Goal: Task Accomplishment & Management: Use online tool/utility

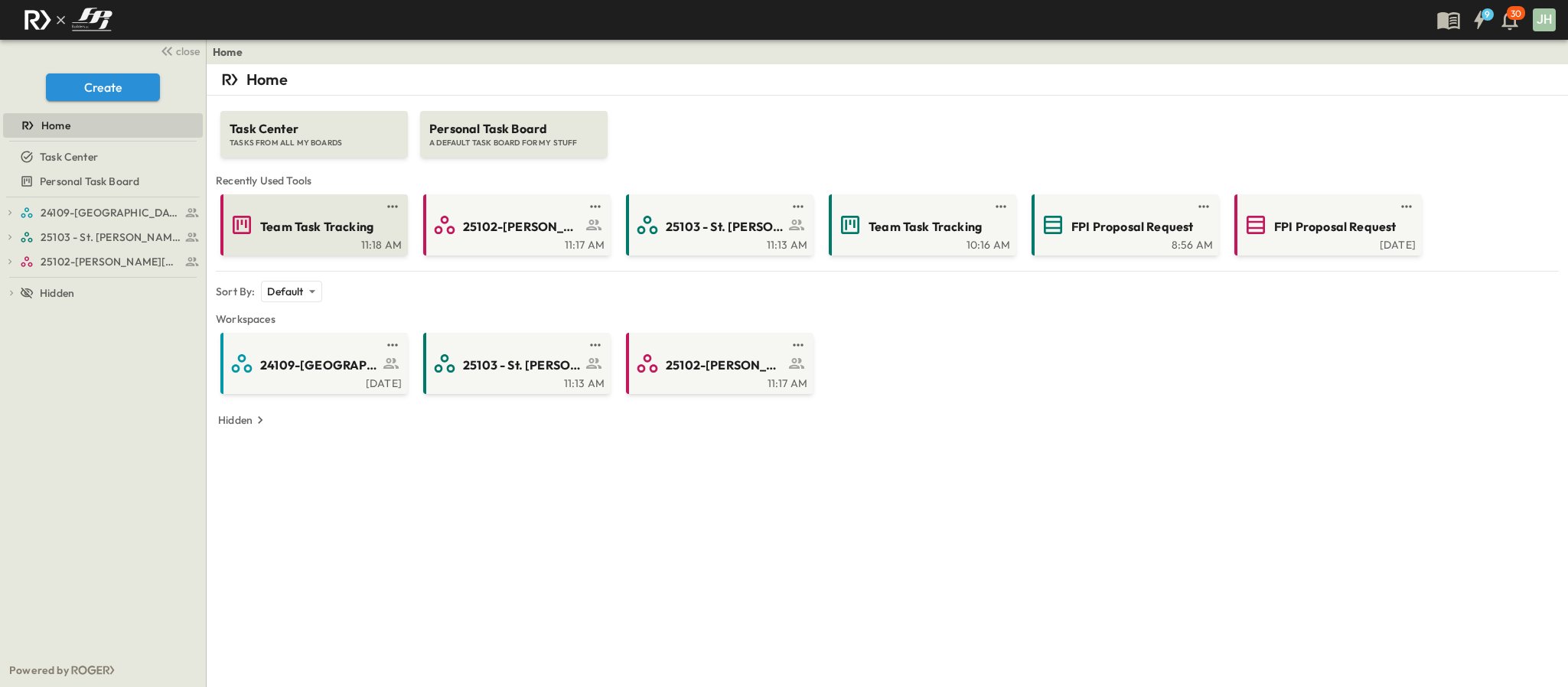
click at [329, 235] on span "Team Task Tracking" at bounding box center [316, 227] width 113 height 18
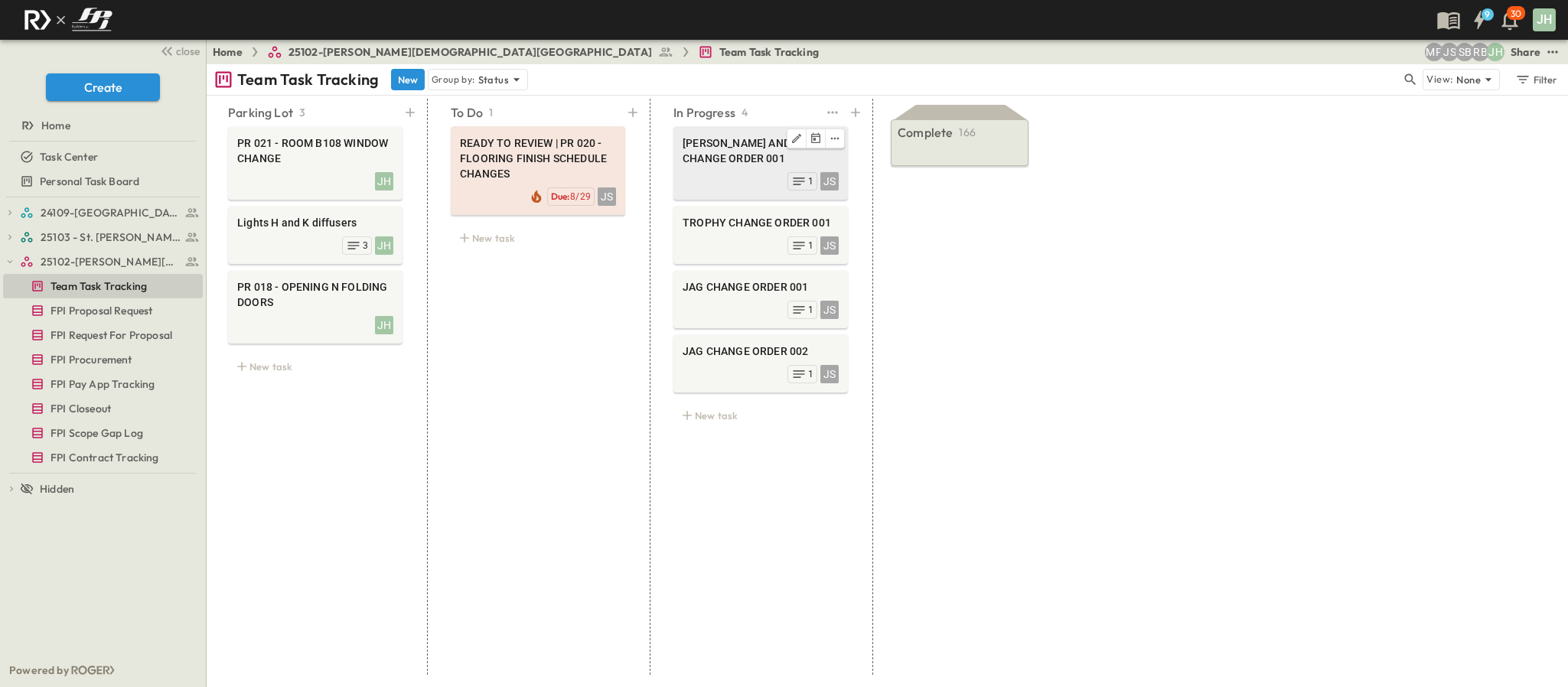
click at [712, 170] on div "JS 1" at bounding box center [760, 180] width 156 height 21
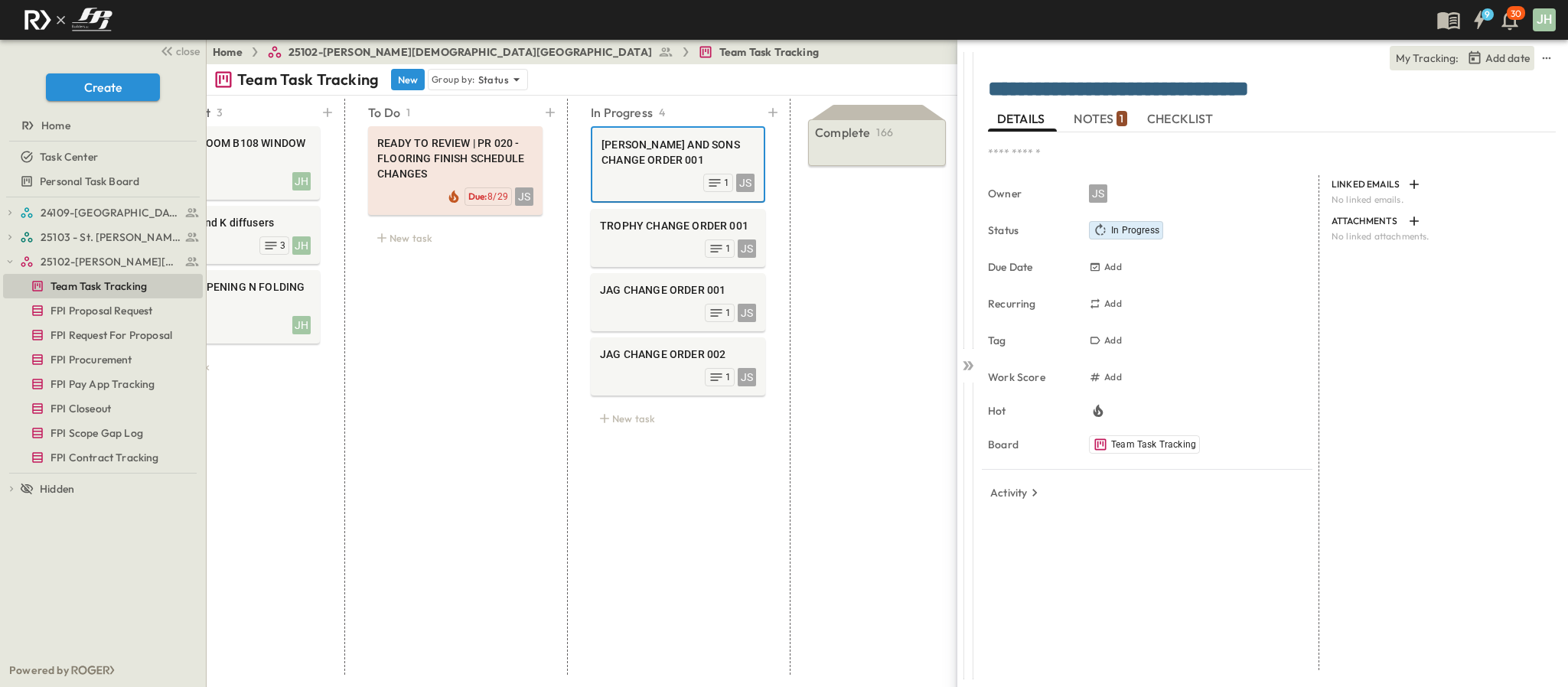
click at [1093, 122] on span "NOTES 1" at bounding box center [1100, 119] width 53 height 14
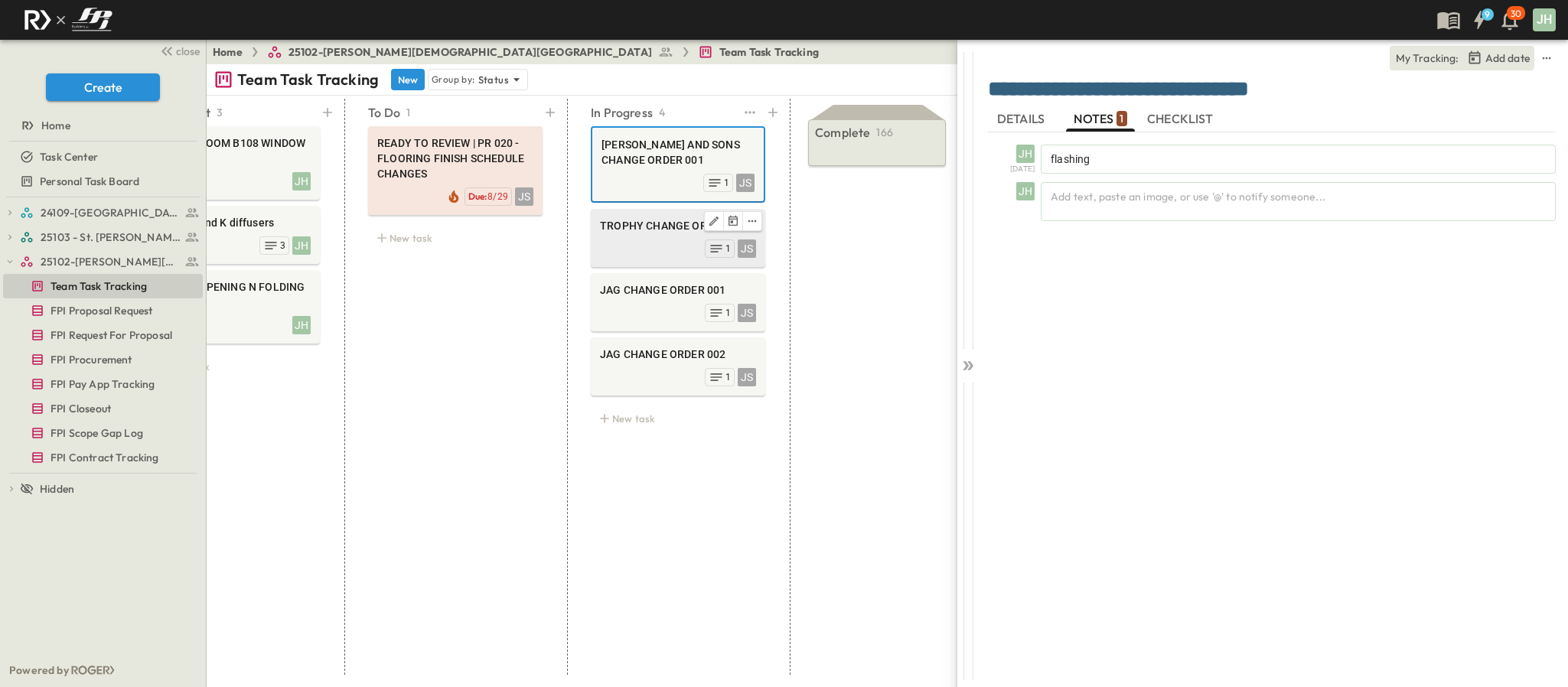
click at [662, 243] on div "JS 1" at bounding box center [678, 247] width 156 height 21
click at [957, 349] on div at bounding box center [968, 200] width 21 height 297
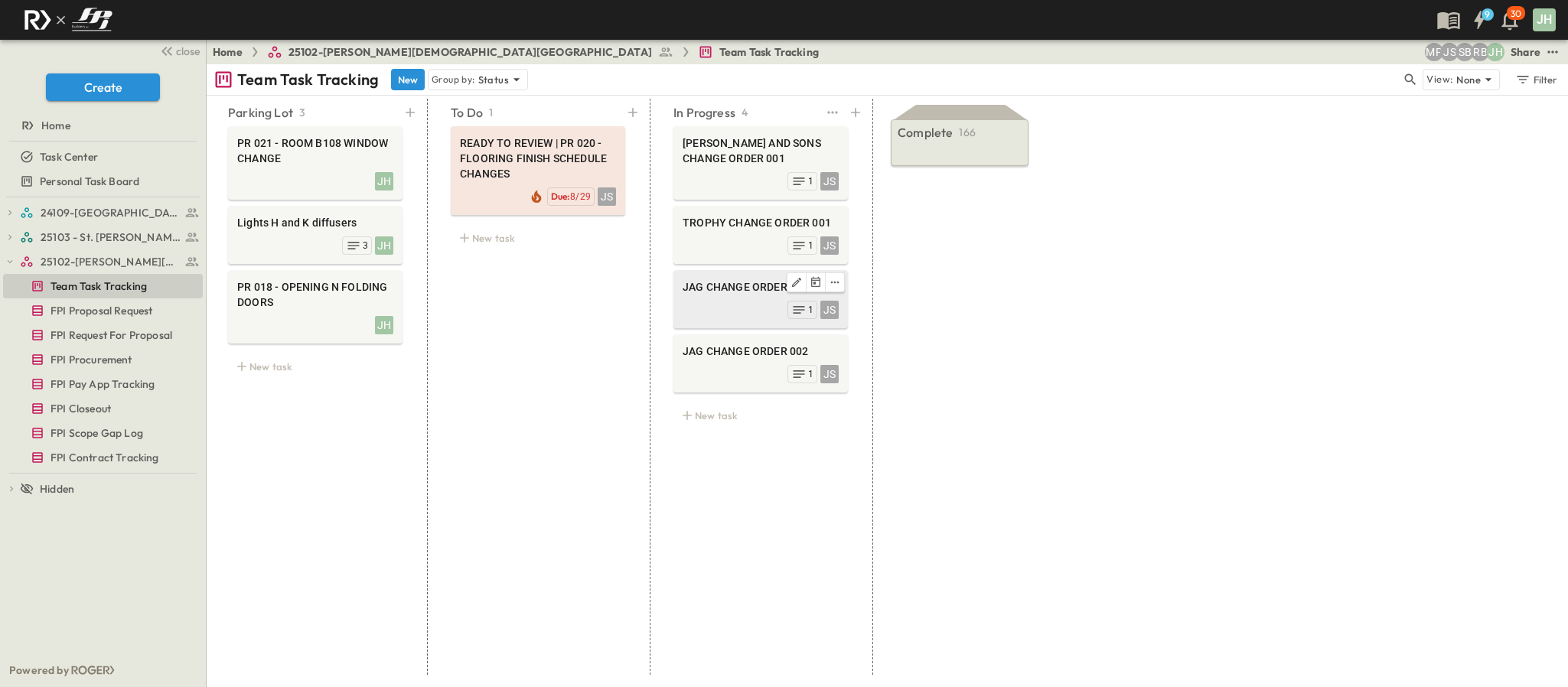
click at [715, 294] on span "JAG CHANGE ORDER 001" at bounding box center [760, 286] width 156 height 15
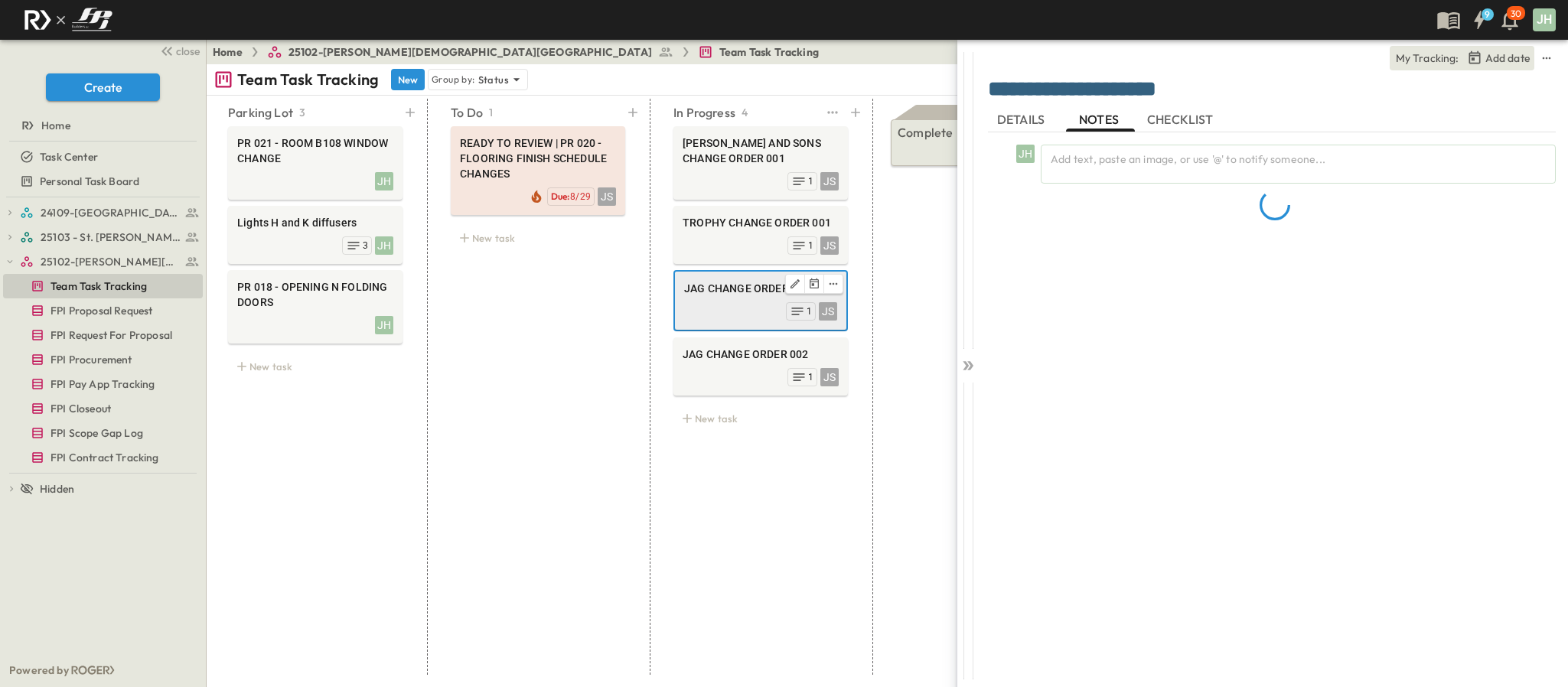
scroll to position [0, 83]
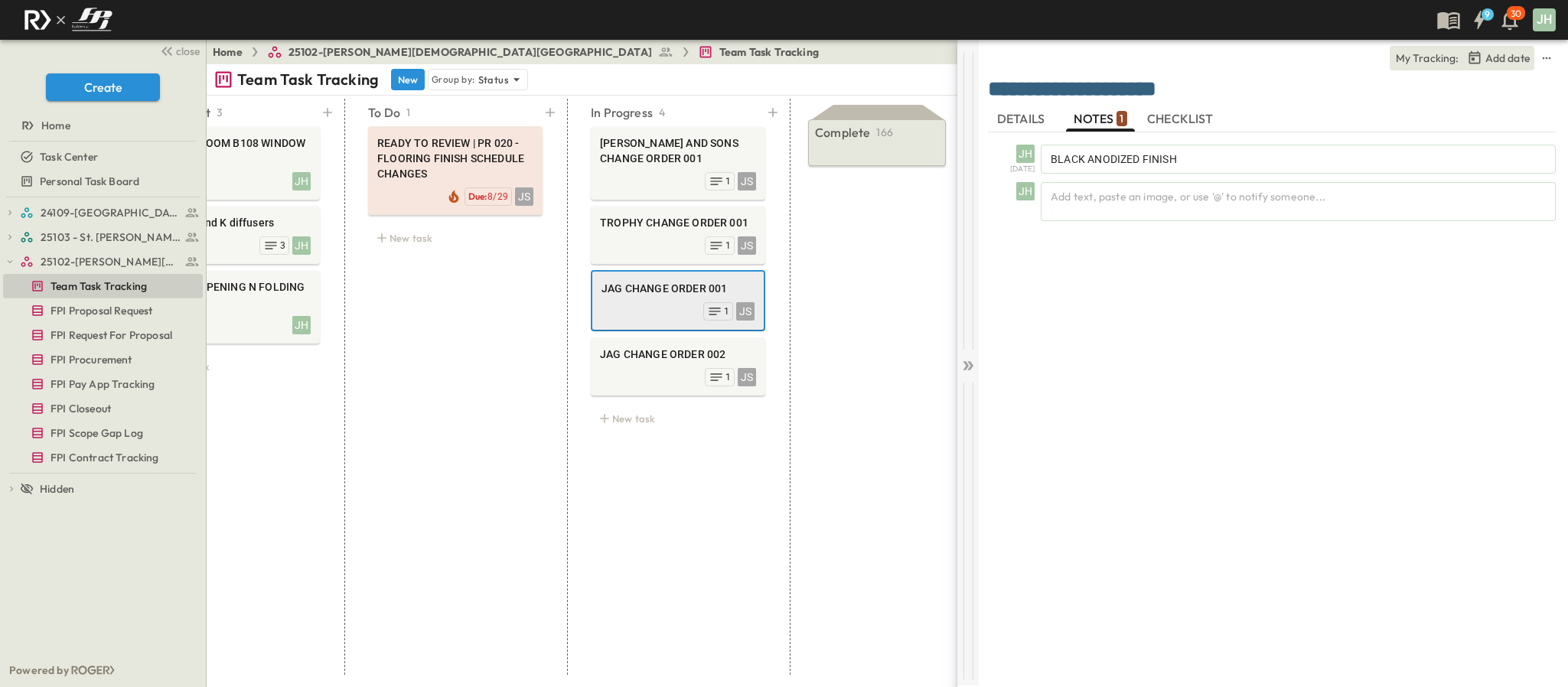
click at [965, 372] on icon at bounding box center [968, 365] width 15 height 15
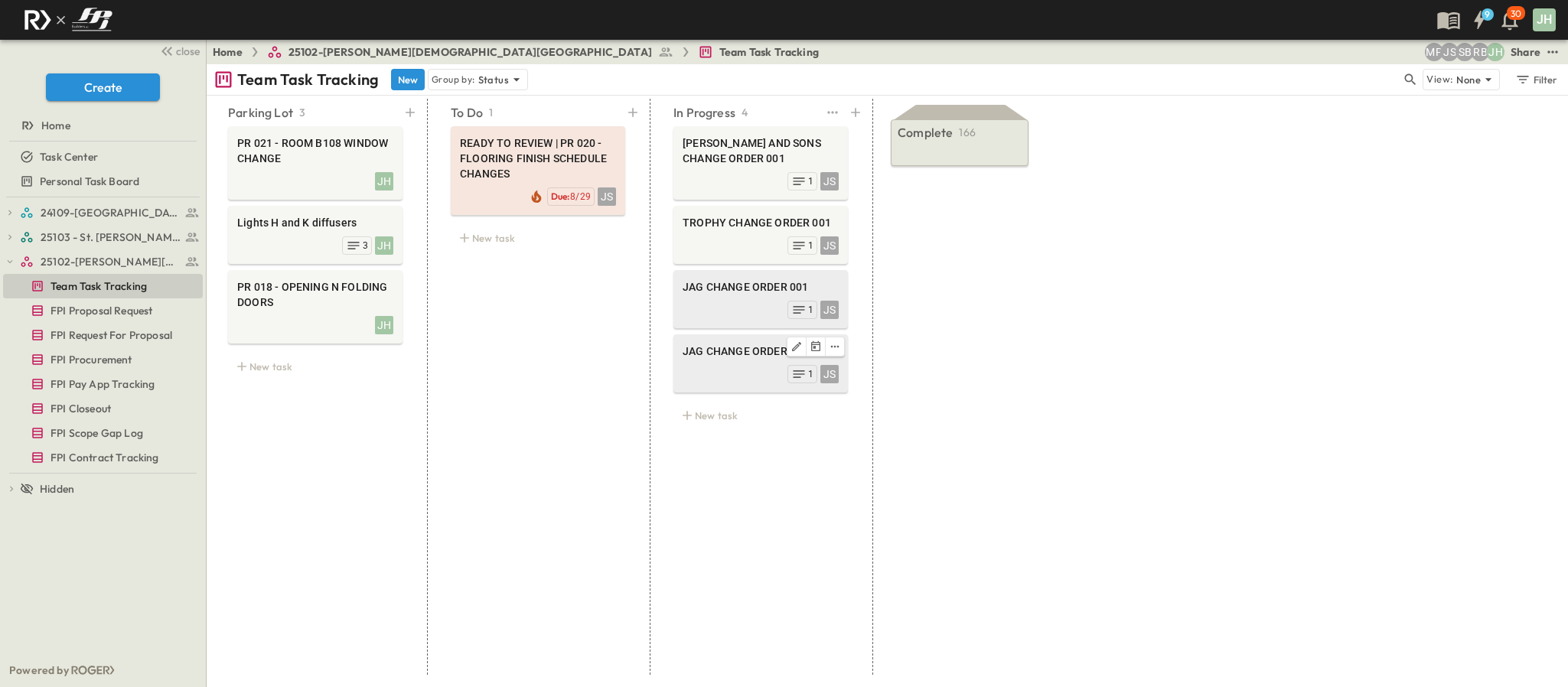
drag, startPoint x: 693, startPoint y: 370, endPoint x: 701, endPoint y: 372, distance: 8.2
click at [694, 370] on div "JS 1" at bounding box center [760, 372] width 156 height 21
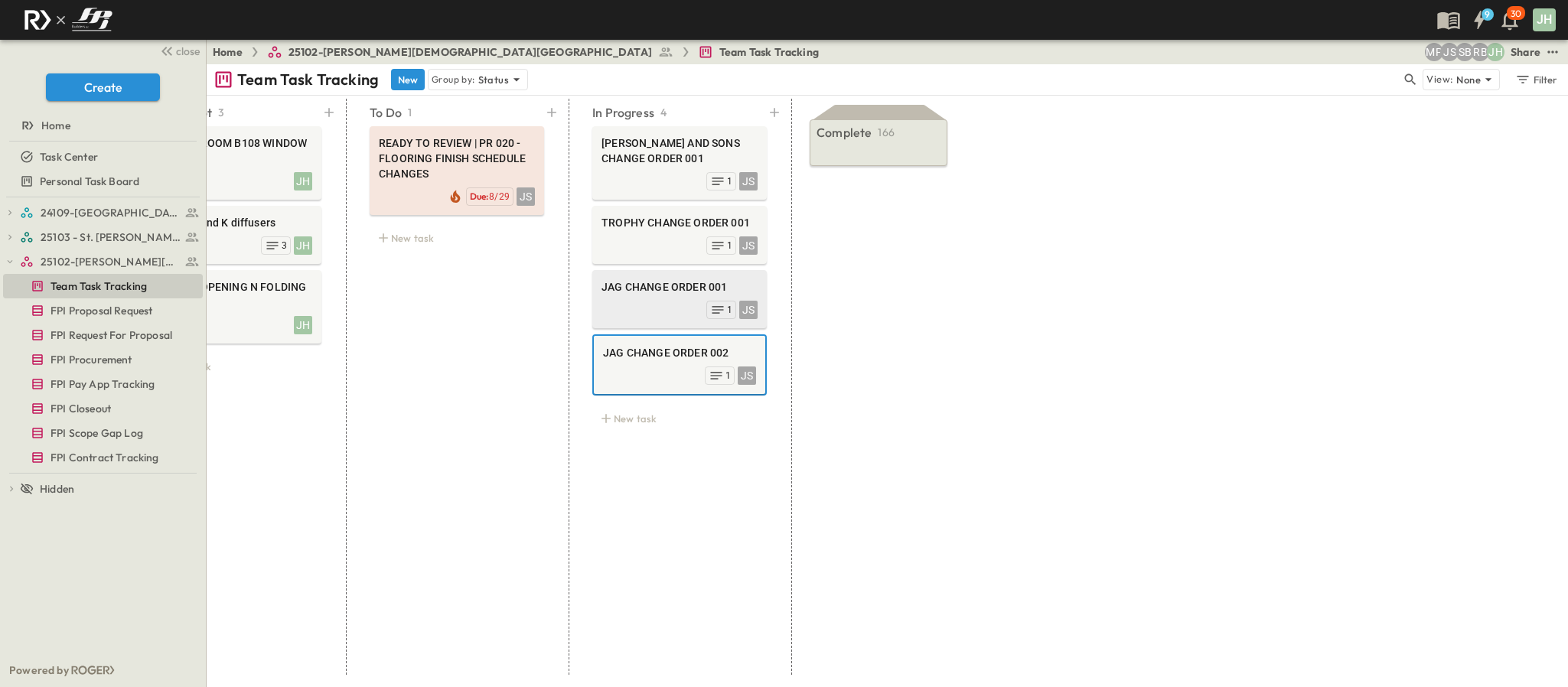
scroll to position [0, 83]
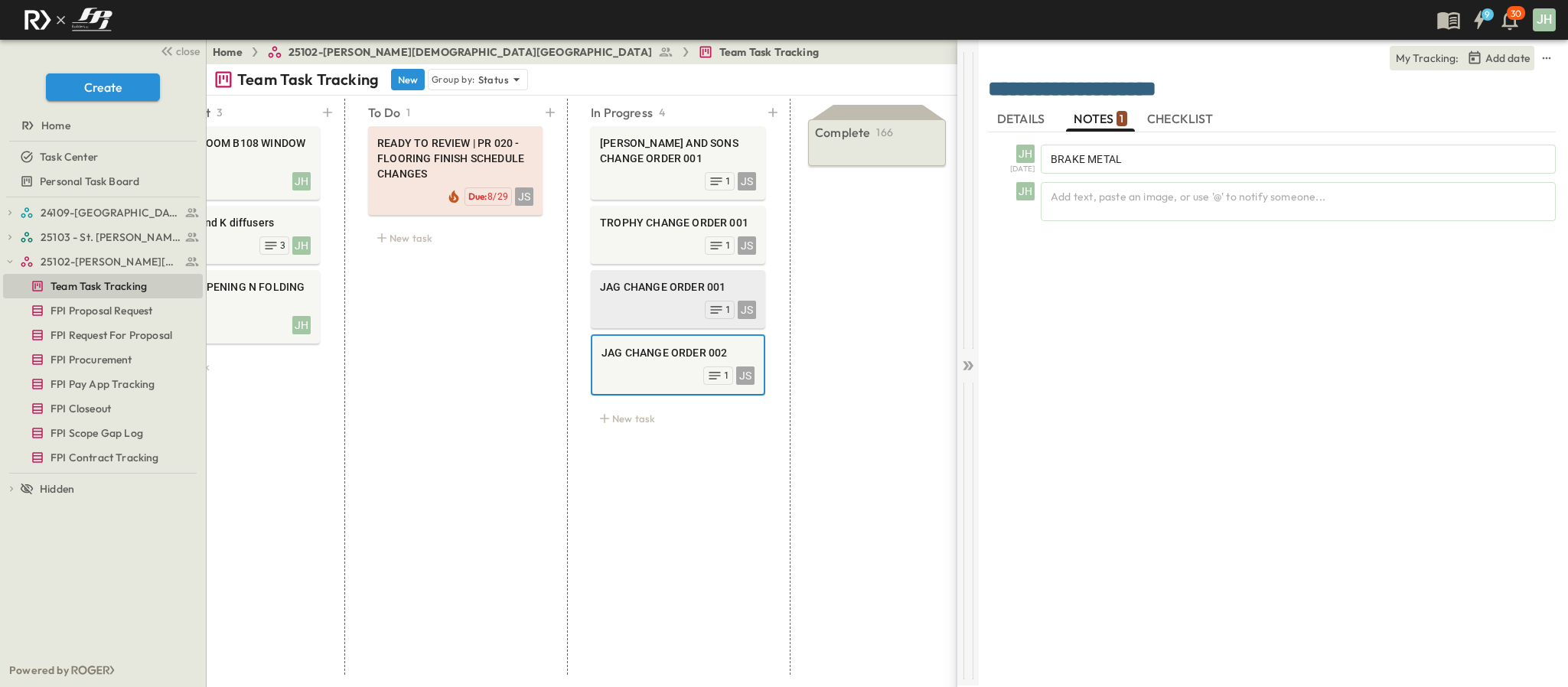
click at [974, 363] on icon at bounding box center [968, 365] width 15 height 15
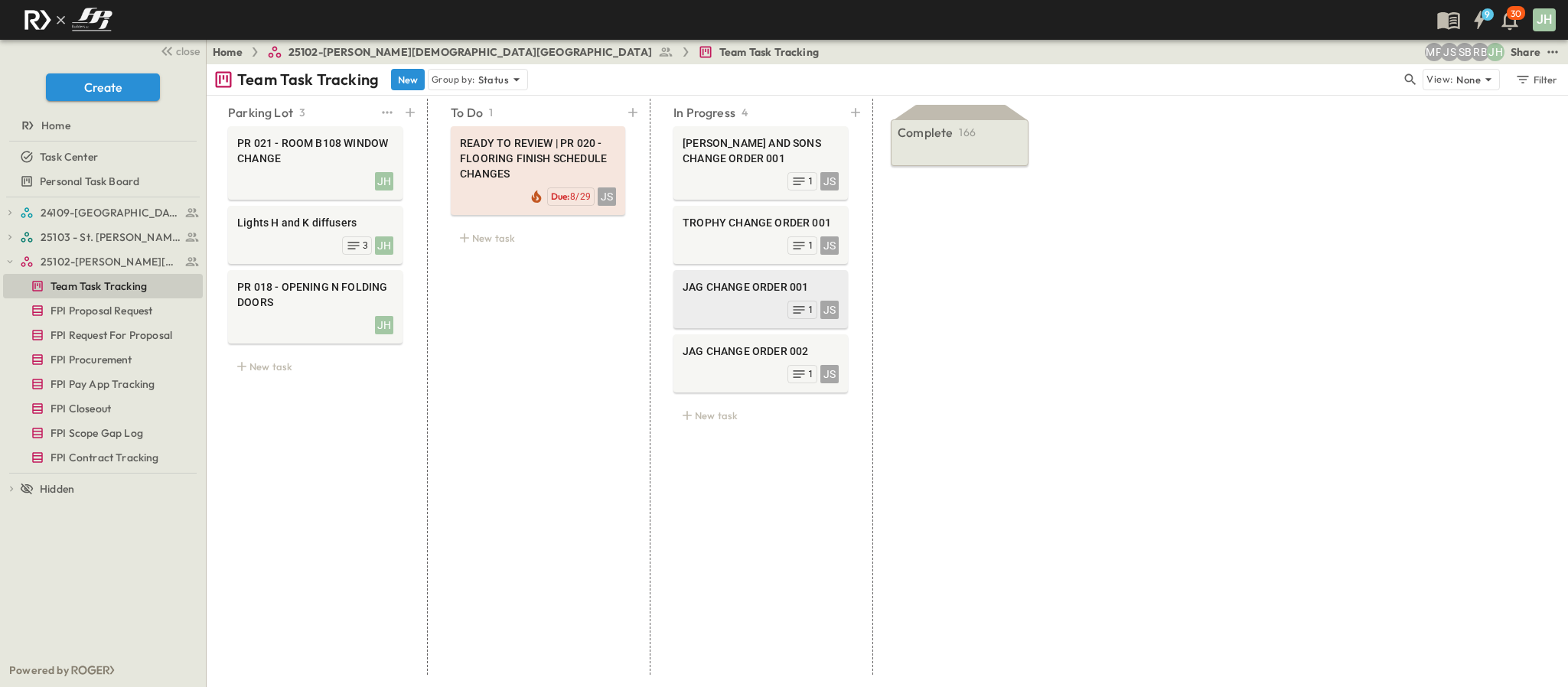
click at [360, 459] on div "Parking Lot 3 PR 021 - ROOM B108 WINDOW CHANGE JH Lights H and K diffusers JH 3…" at bounding box center [316, 386] width 211 height 576
drag, startPoint x: 310, startPoint y: 297, endPoint x: 311, endPoint y: 235, distance: 62.0
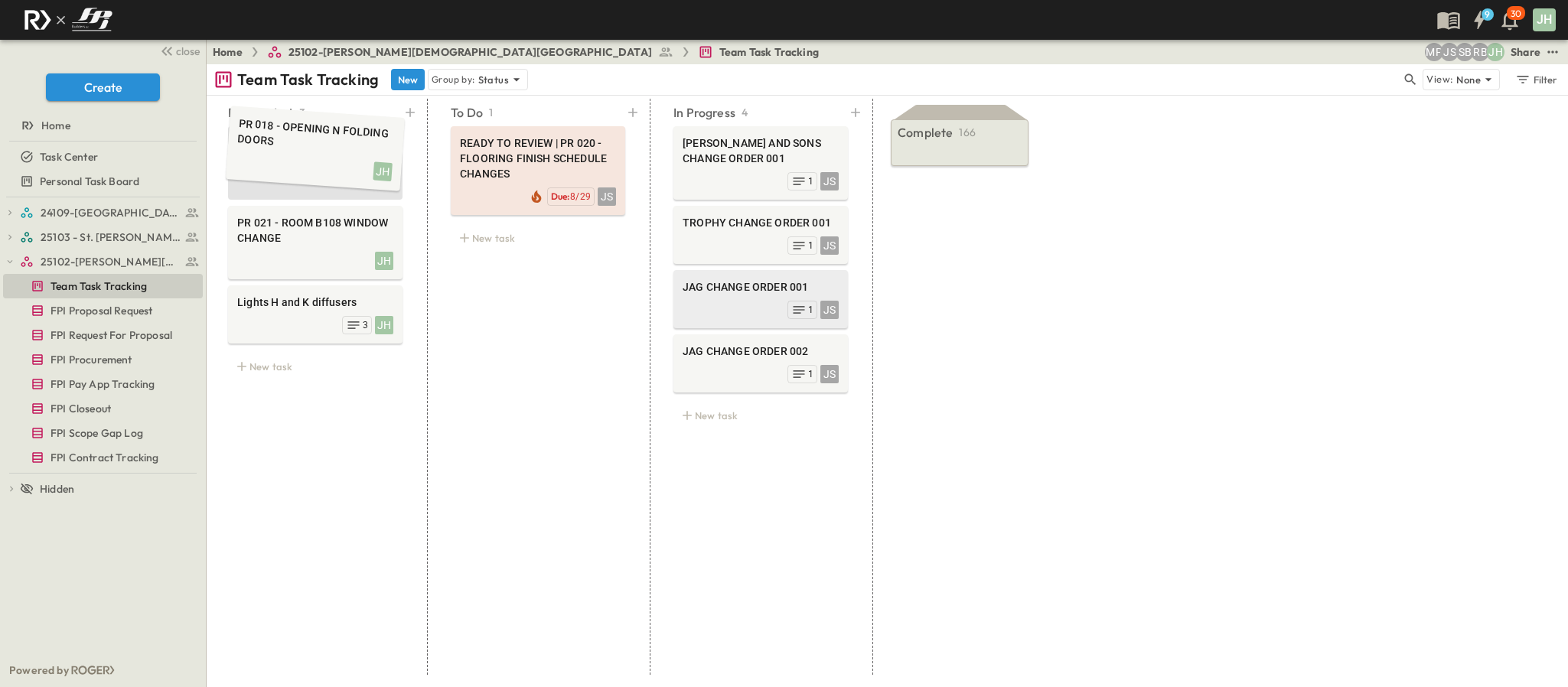
drag, startPoint x: 315, startPoint y: 237, endPoint x: 315, endPoint y: 142, distance: 95.0
click at [128, 313] on span "FPI Proposal Request" at bounding box center [101, 311] width 102 height 15
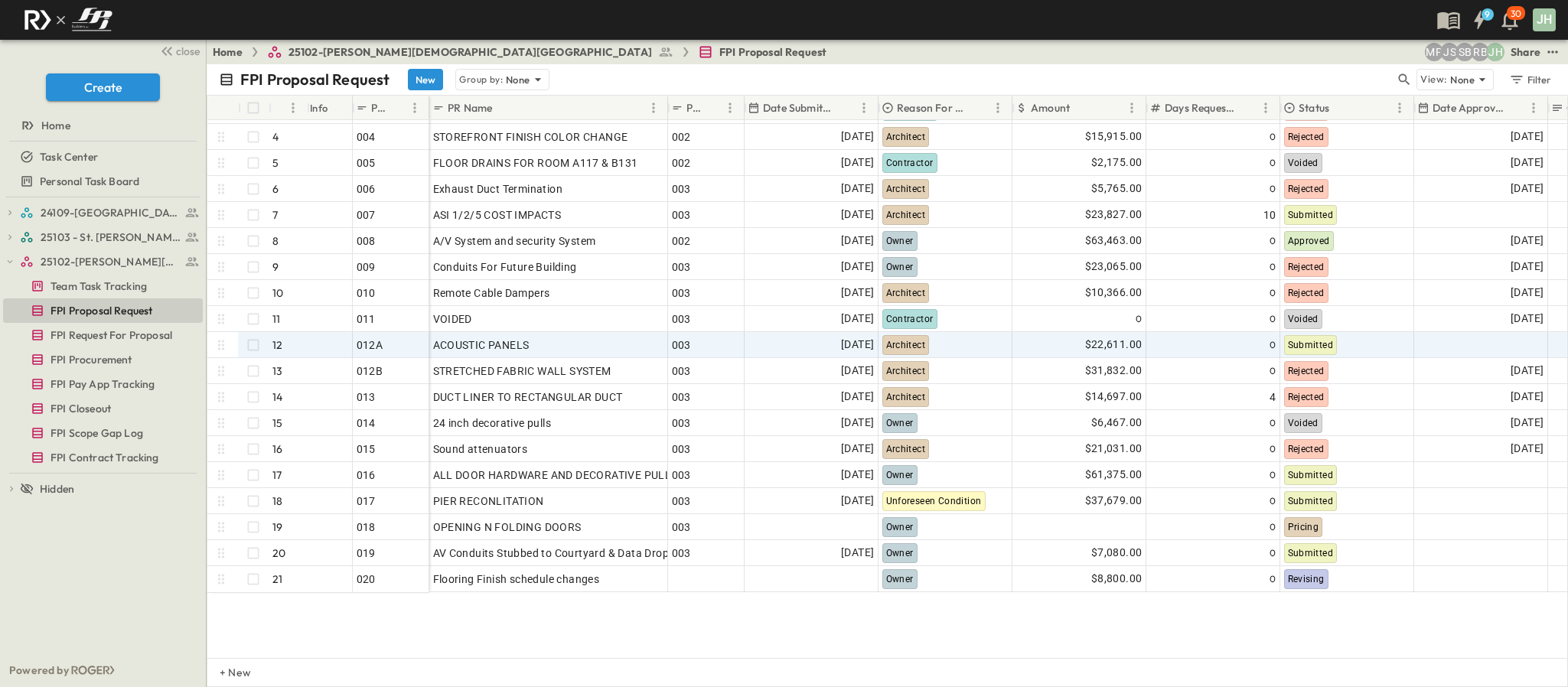
scroll to position [115, 0]
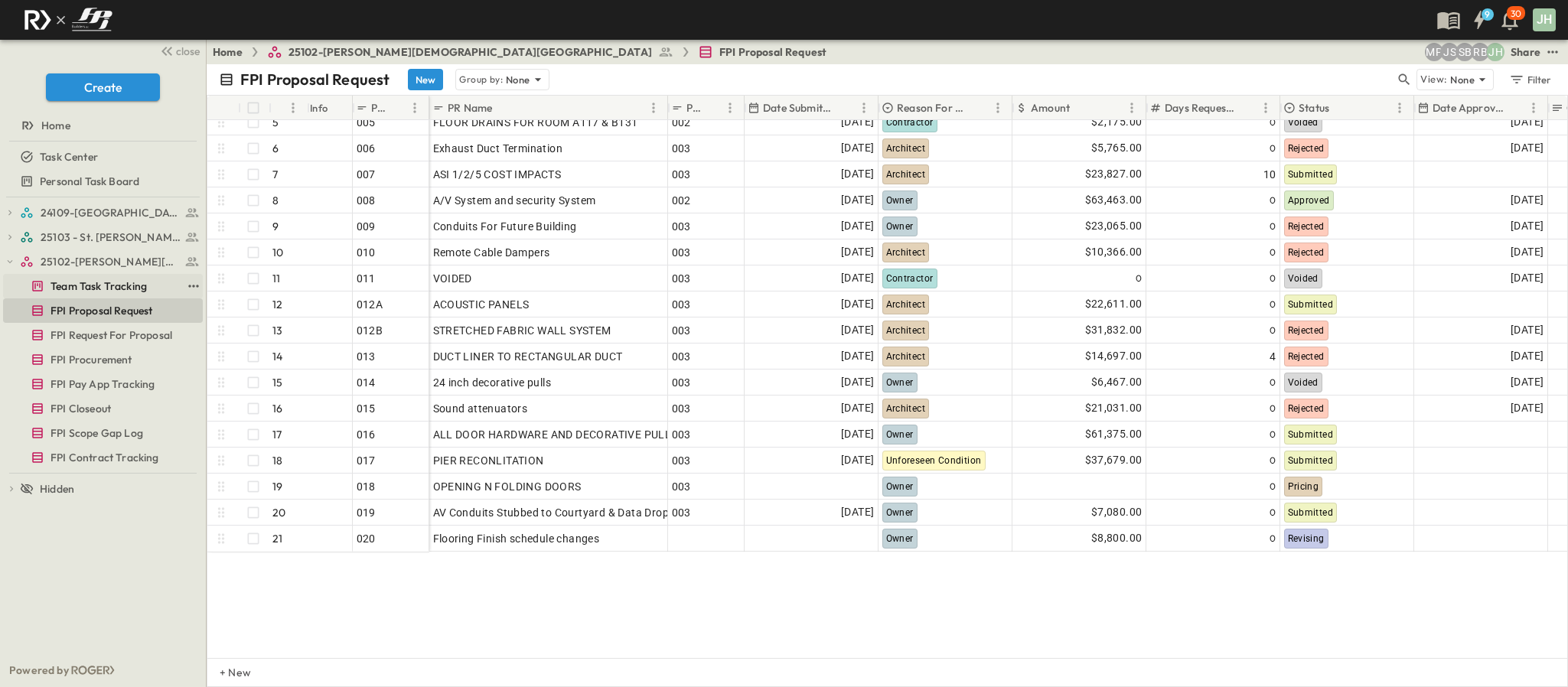
click at [98, 280] on span "Team Task Tracking" at bounding box center [98, 285] width 97 height 15
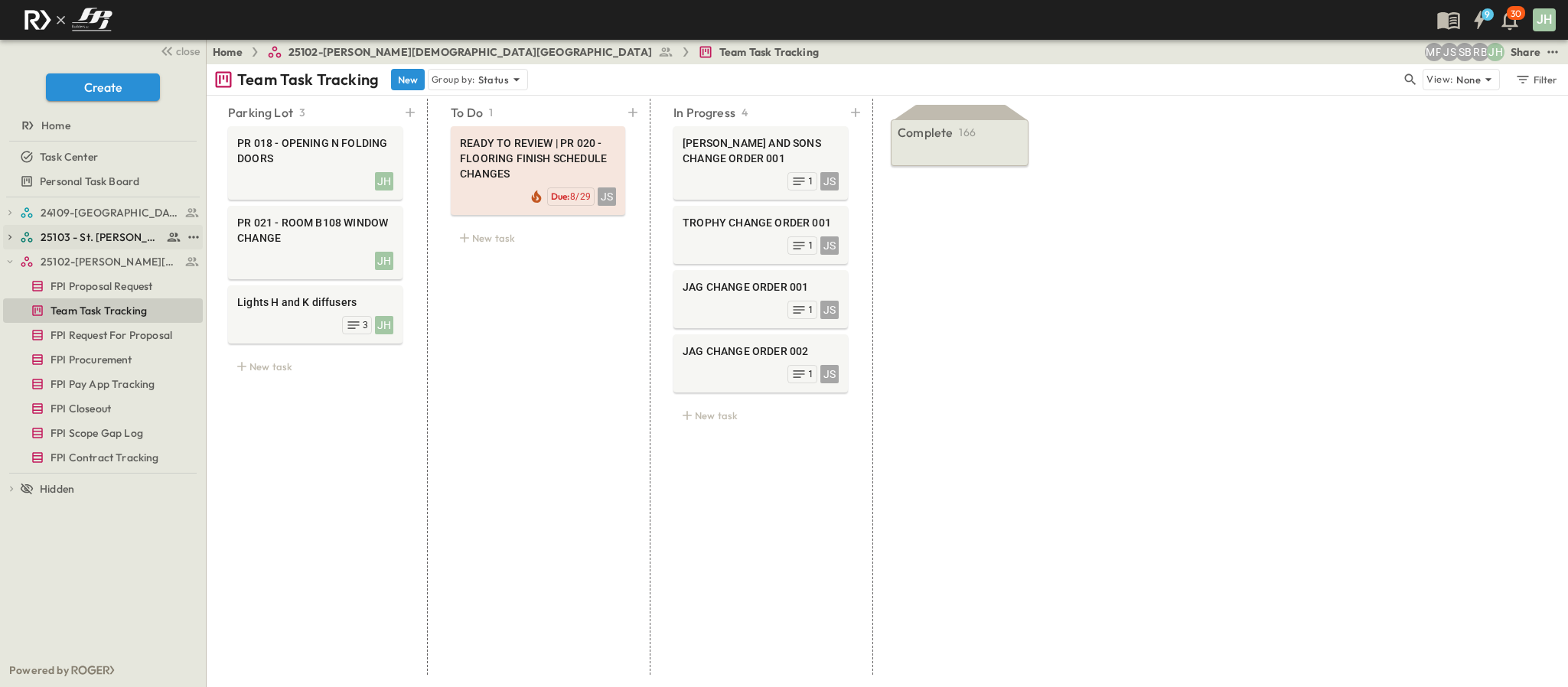
click at [81, 230] on span "25103 - St. [PERSON_NAME] Phase 2" at bounding box center [102, 237] width 122 height 15
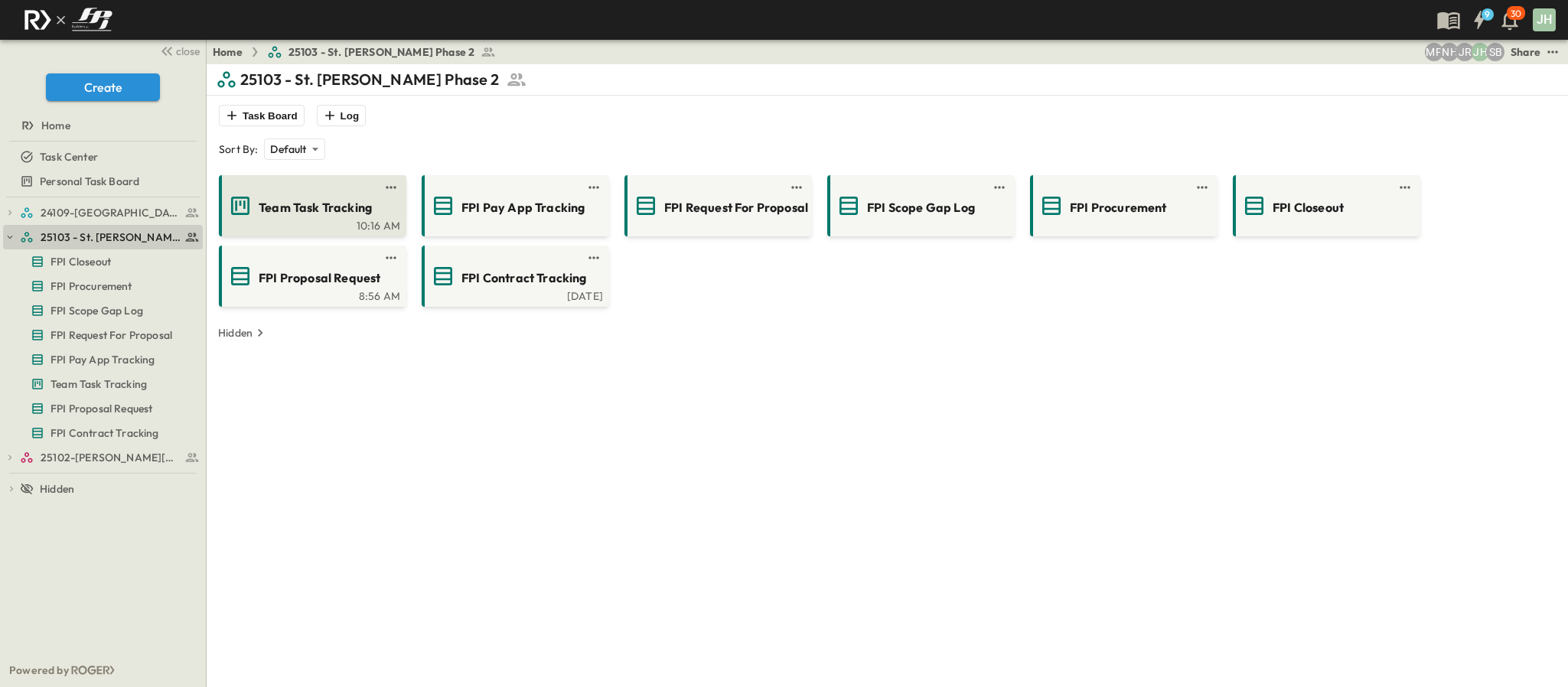
click at [297, 200] on span "Team Task Tracking" at bounding box center [315, 208] width 113 height 18
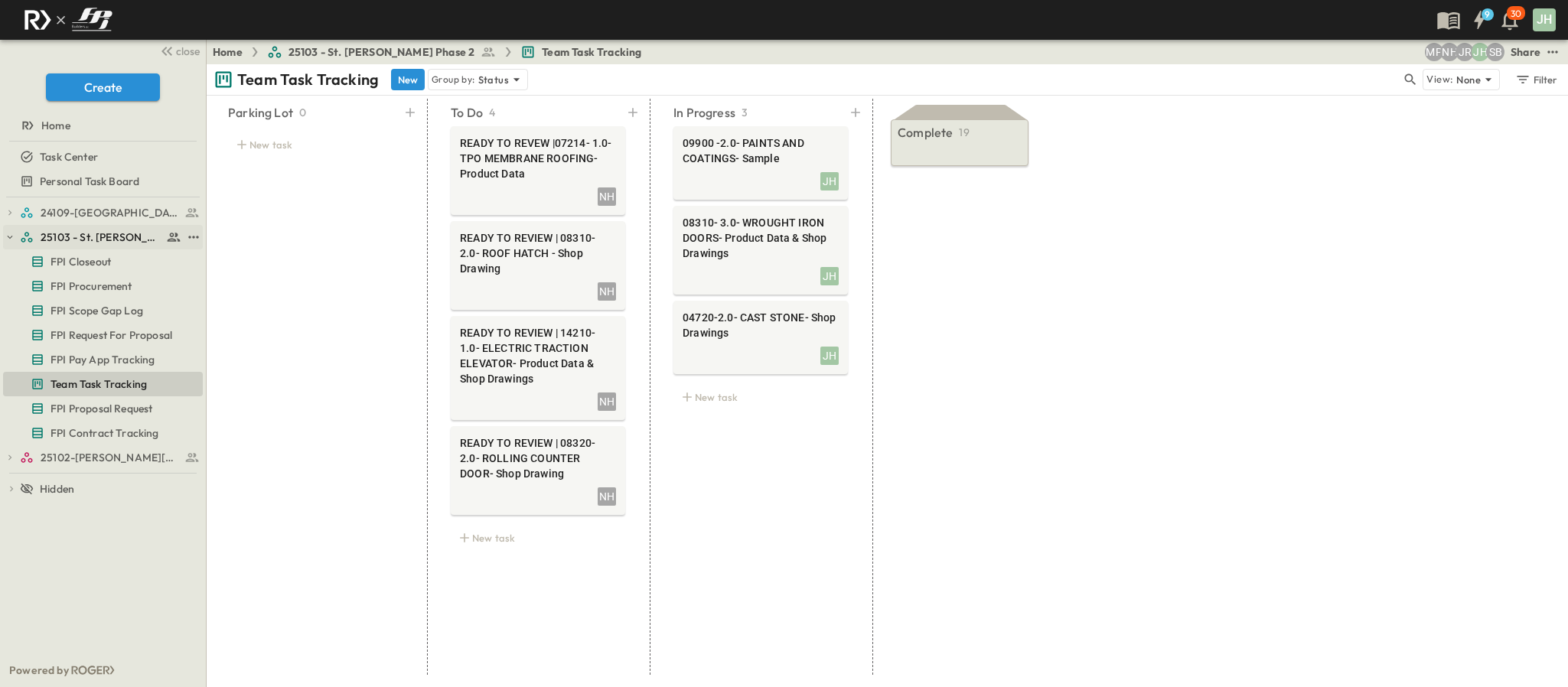
click at [16, 239] on button "button" at bounding box center [10, 237] width 14 height 14
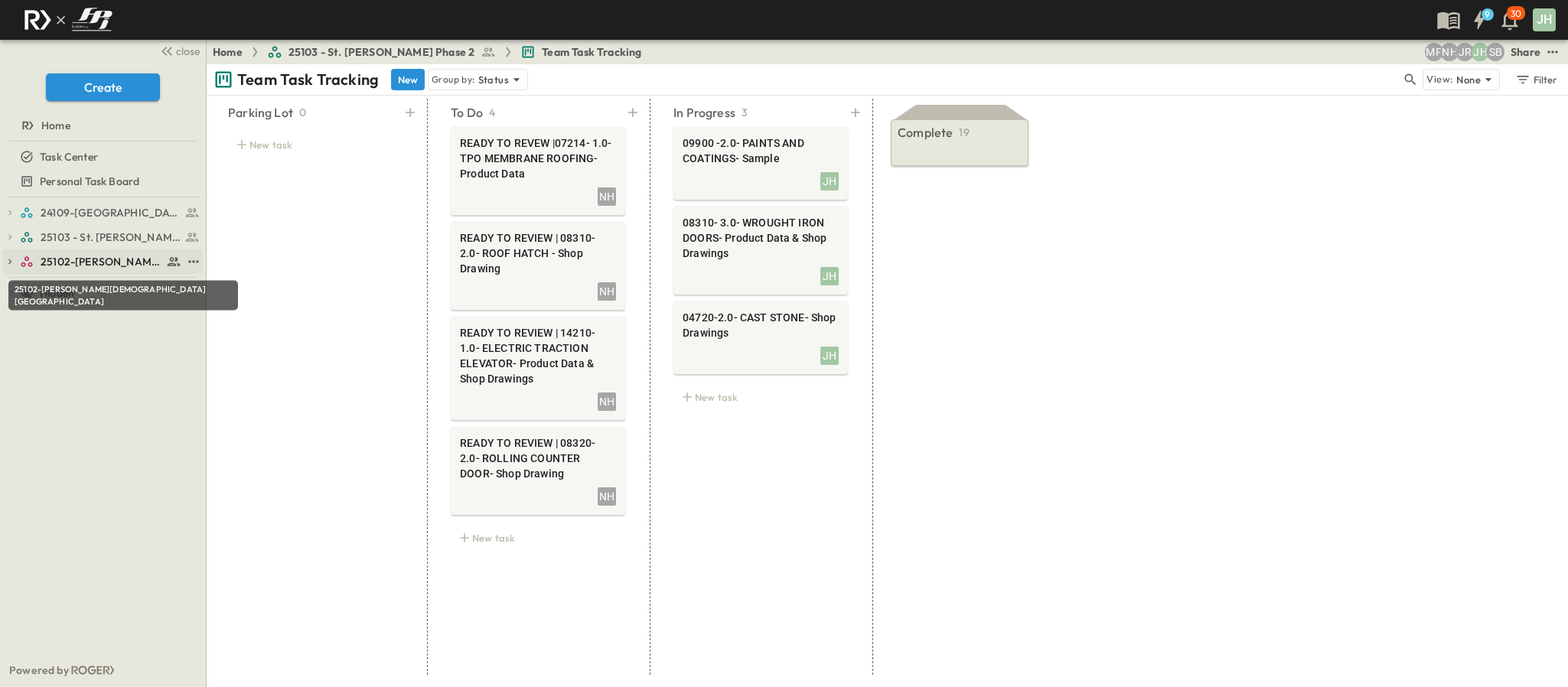
click at [89, 259] on span "25102-[PERSON_NAME][DEMOGRAPHIC_DATA][GEOGRAPHIC_DATA]" at bounding box center [102, 261] width 122 height 15
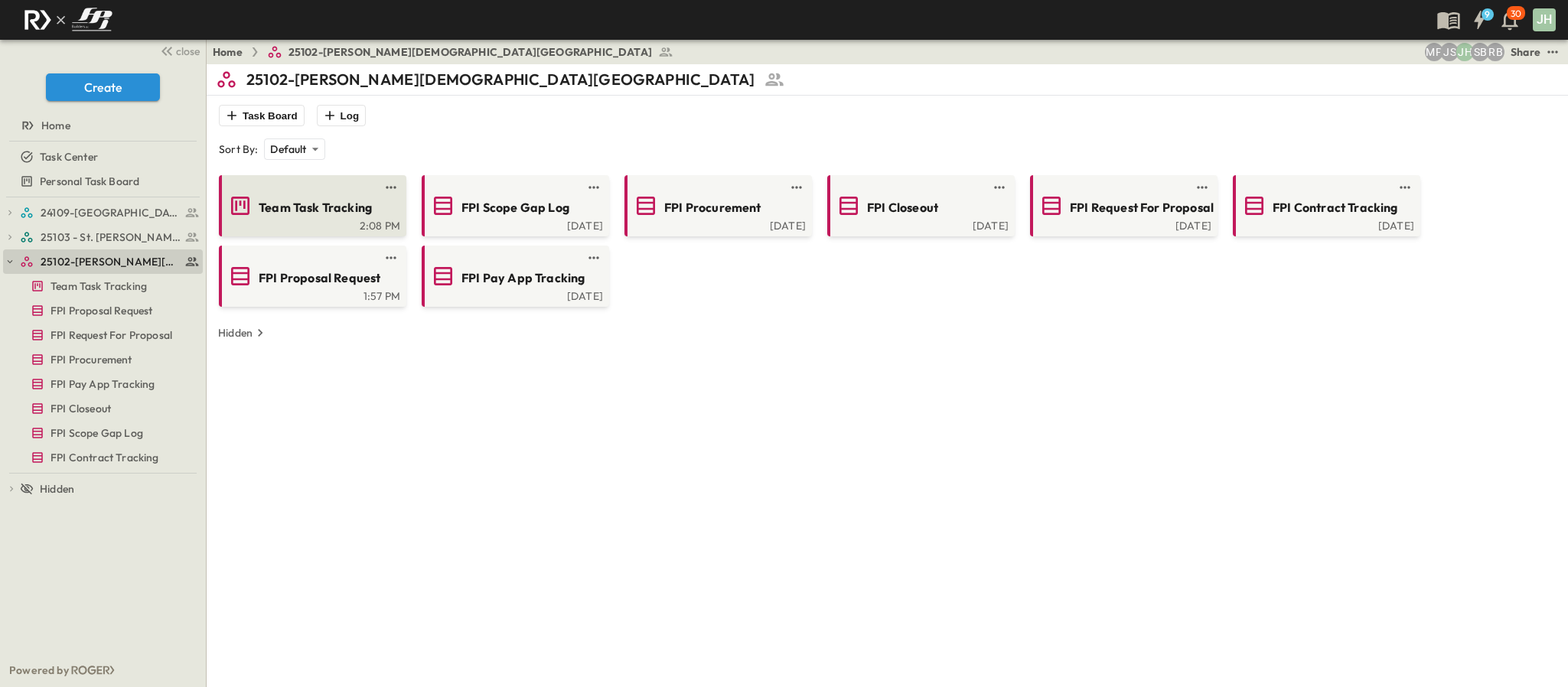
click at [352, 213] on span "Team Task Tracking" at bounding box center [315, 208] width 113 height 18
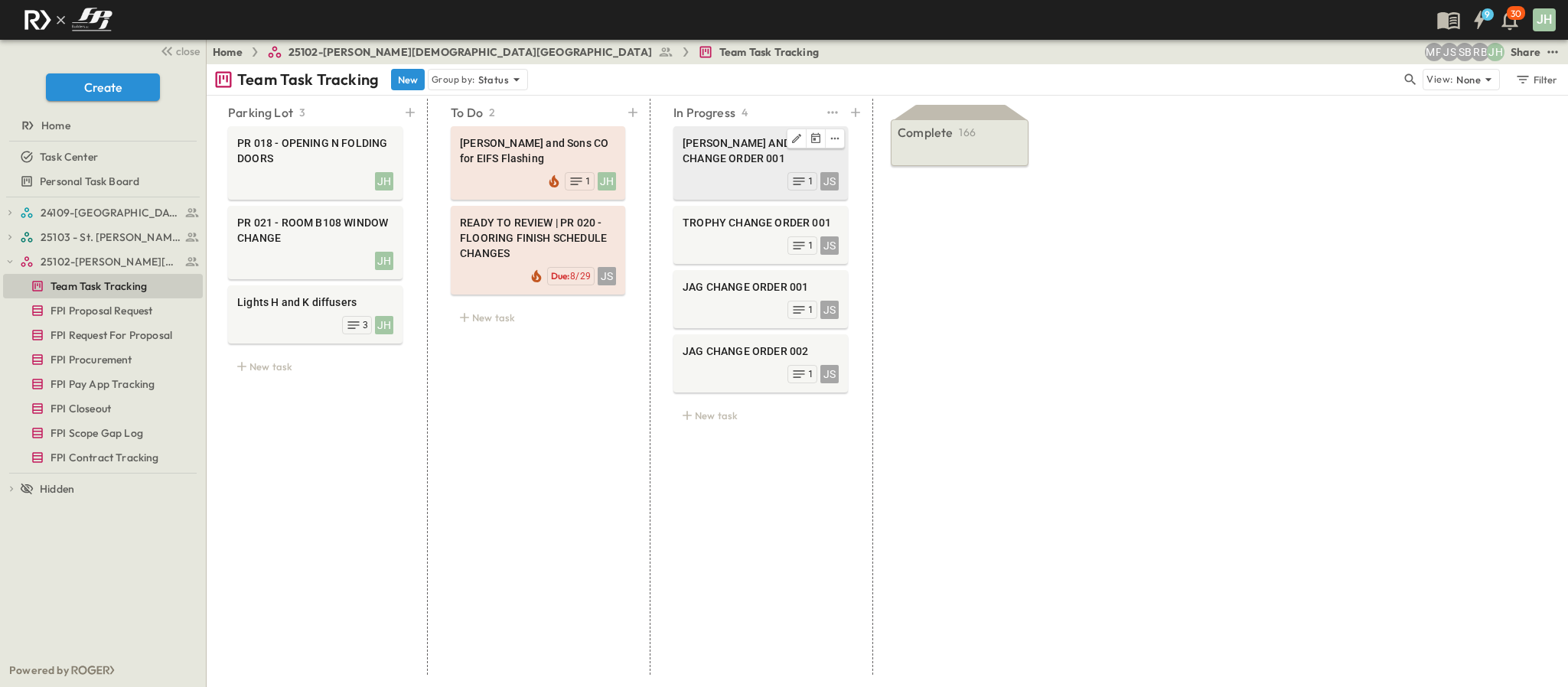
click at [795, 162] on span "[PERSON_NAME] AND SONS CHANGE ORDER 001" at bounding box center [760, 151] width 156 height 31
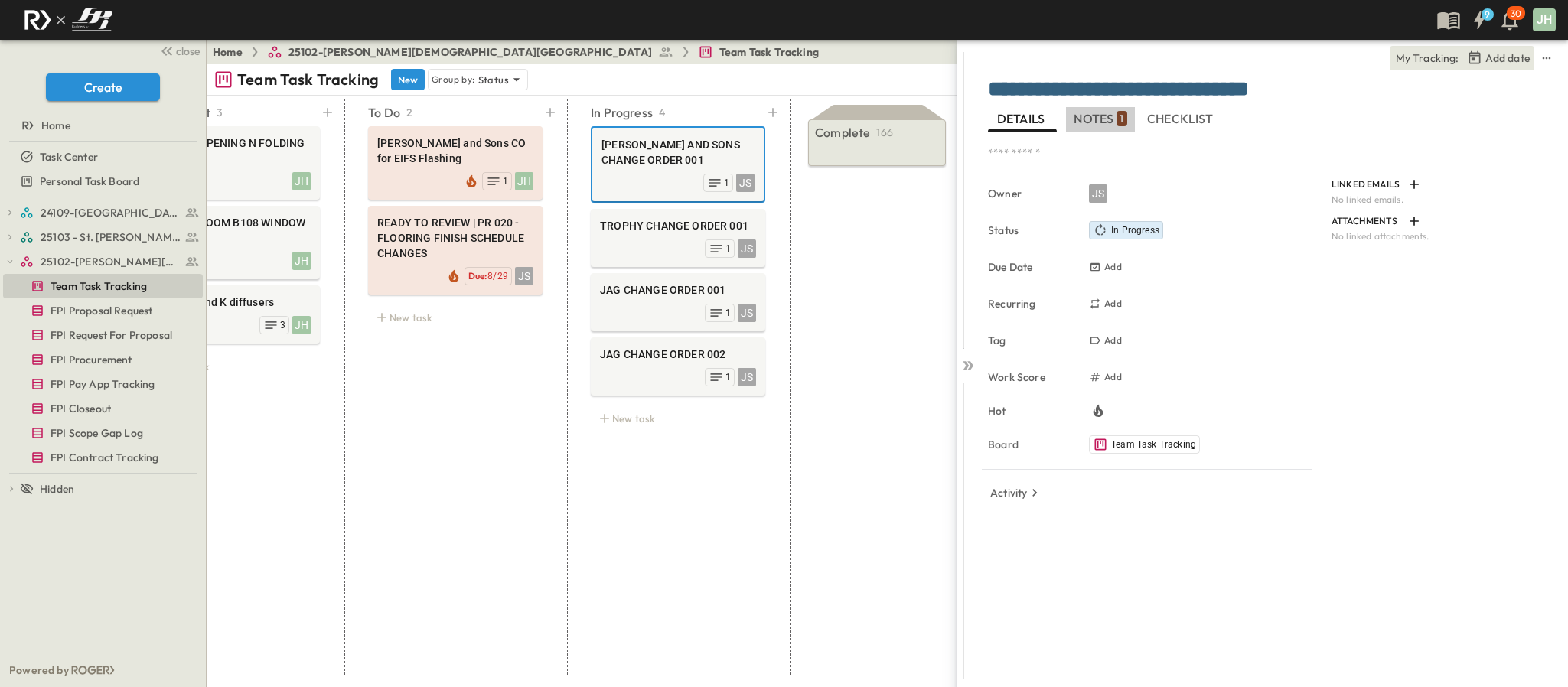
click at [1103, 123] on span "NOTES 1" at bounding box center [1100, 119] width 53 height 14
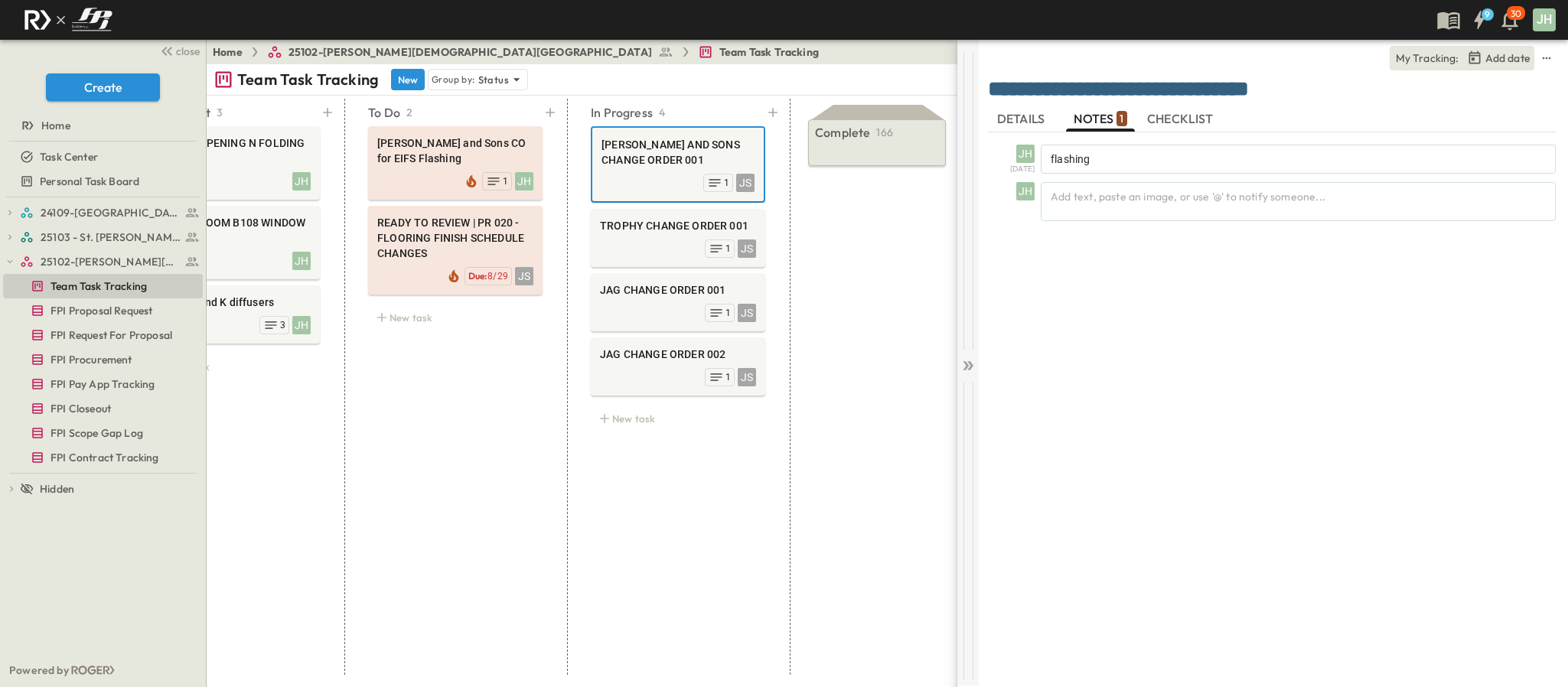
click at [972, 374] on div at bounding box center [968, 363] width 21 height 646
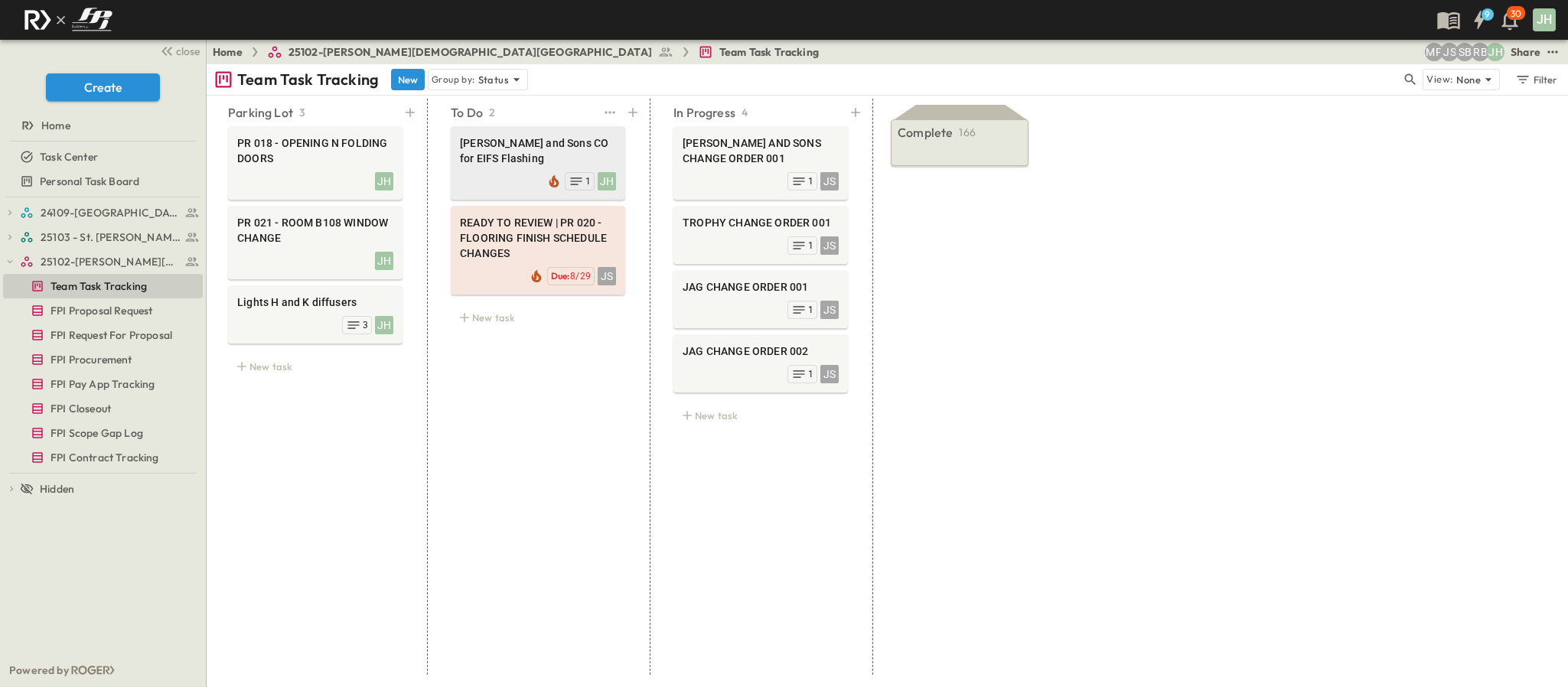
click at [505, 169] on div "JH 1" at bounding box center [538, 180] width 156 height 21
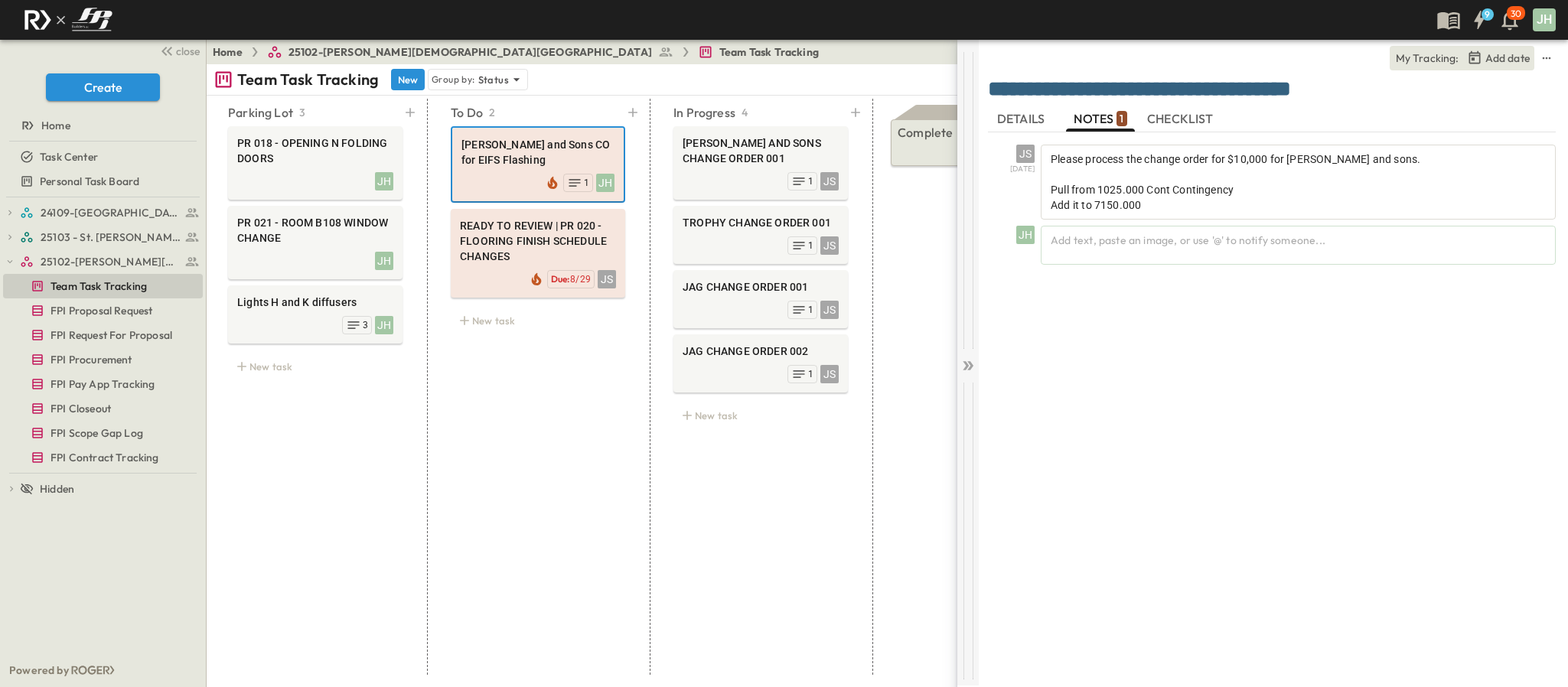
click at [967, 359] on icon at bounding box center [968, 365] width 15 height 15
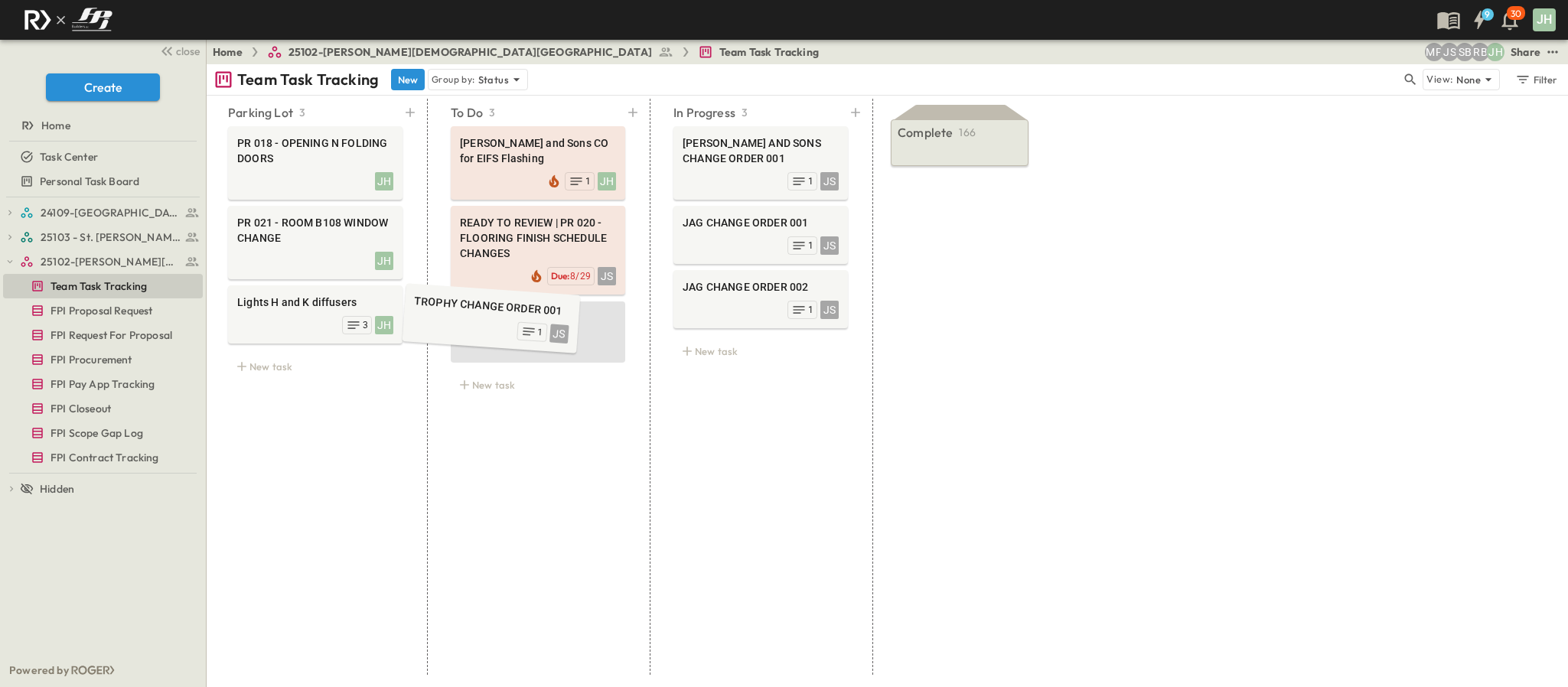
drag, startPoint x: 776, startPoint y: 254, endPoint x: 506, endPoint y: 337, distance: 282.5
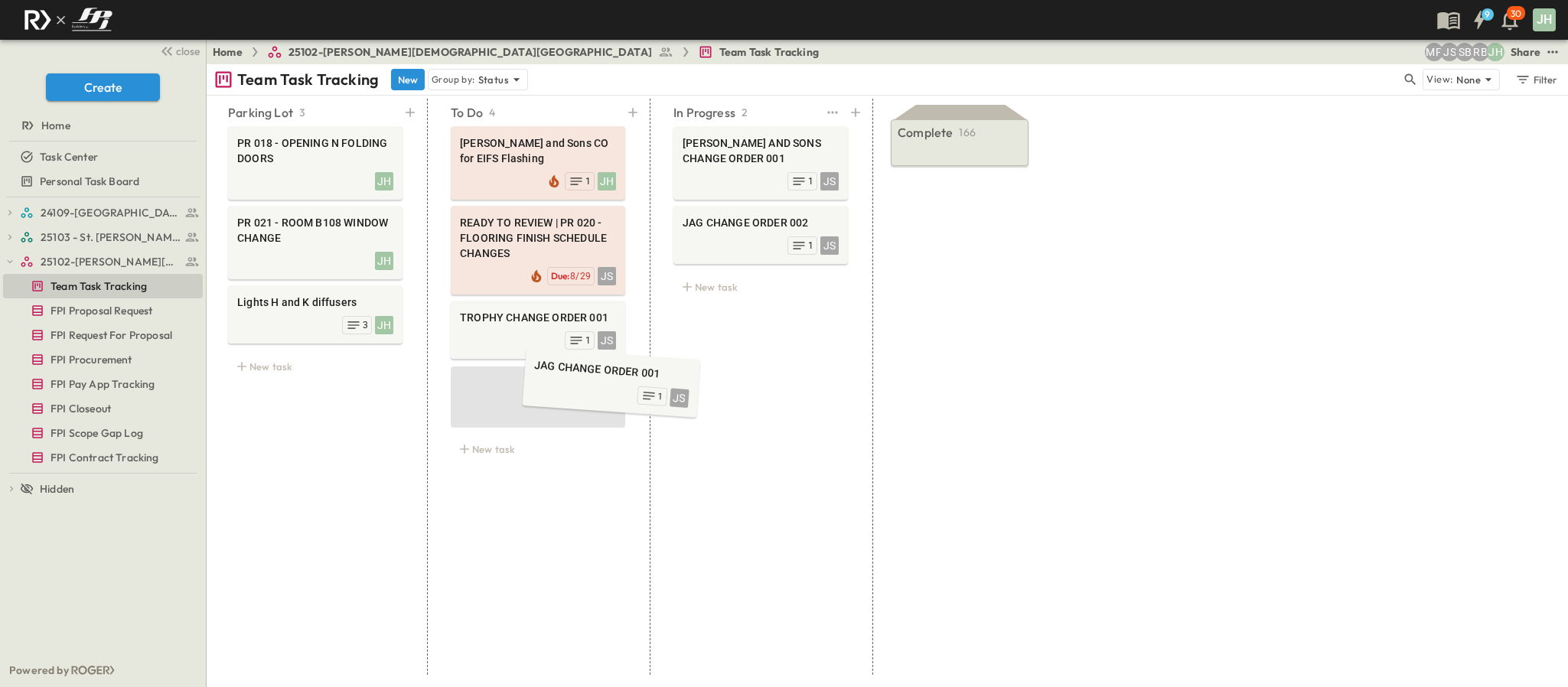
drag, startPoint x: 680, startPoint y: 248, endPoint x: 519, endPoint y: 393, distance: 216.7
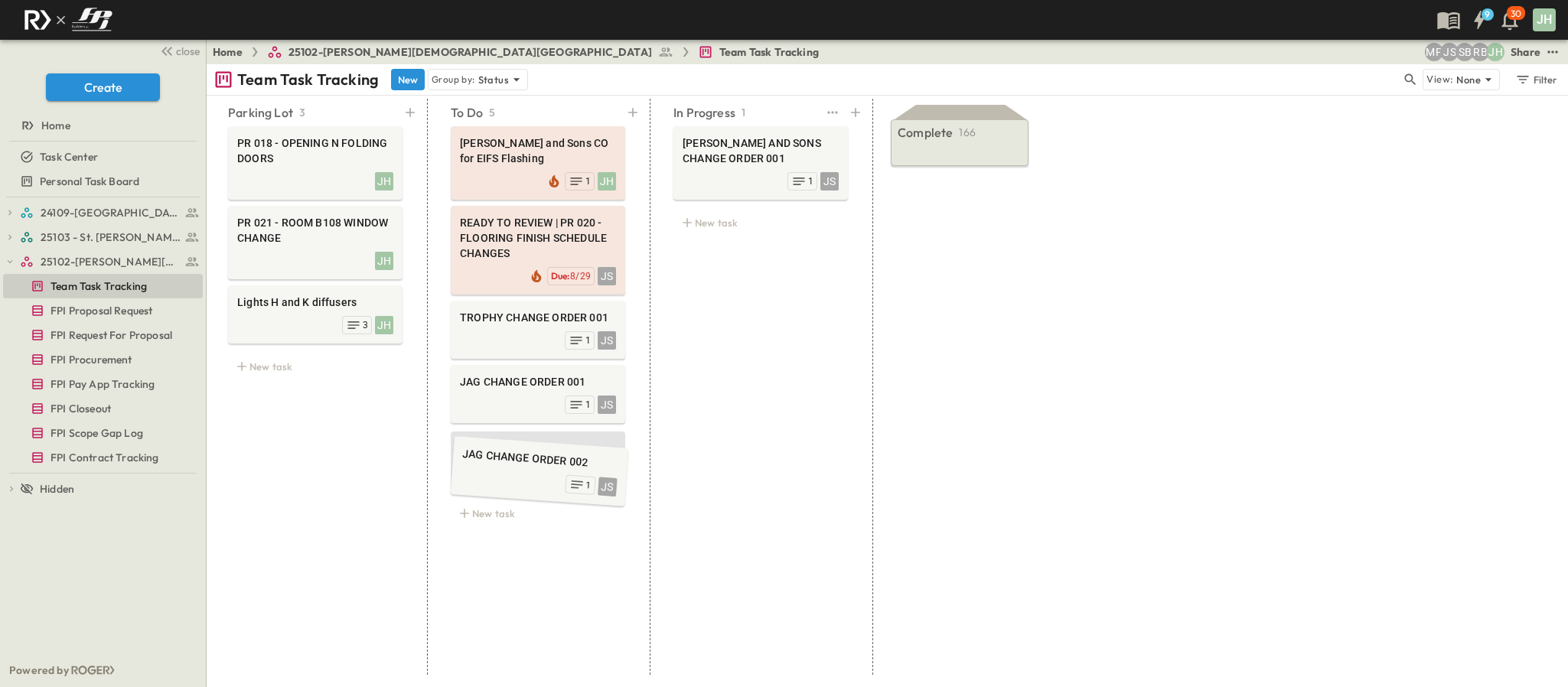
drag, startPoint x: 712, startPoint y: 234, endPoint x: 491, endPoint y: 469, distance: 322.6
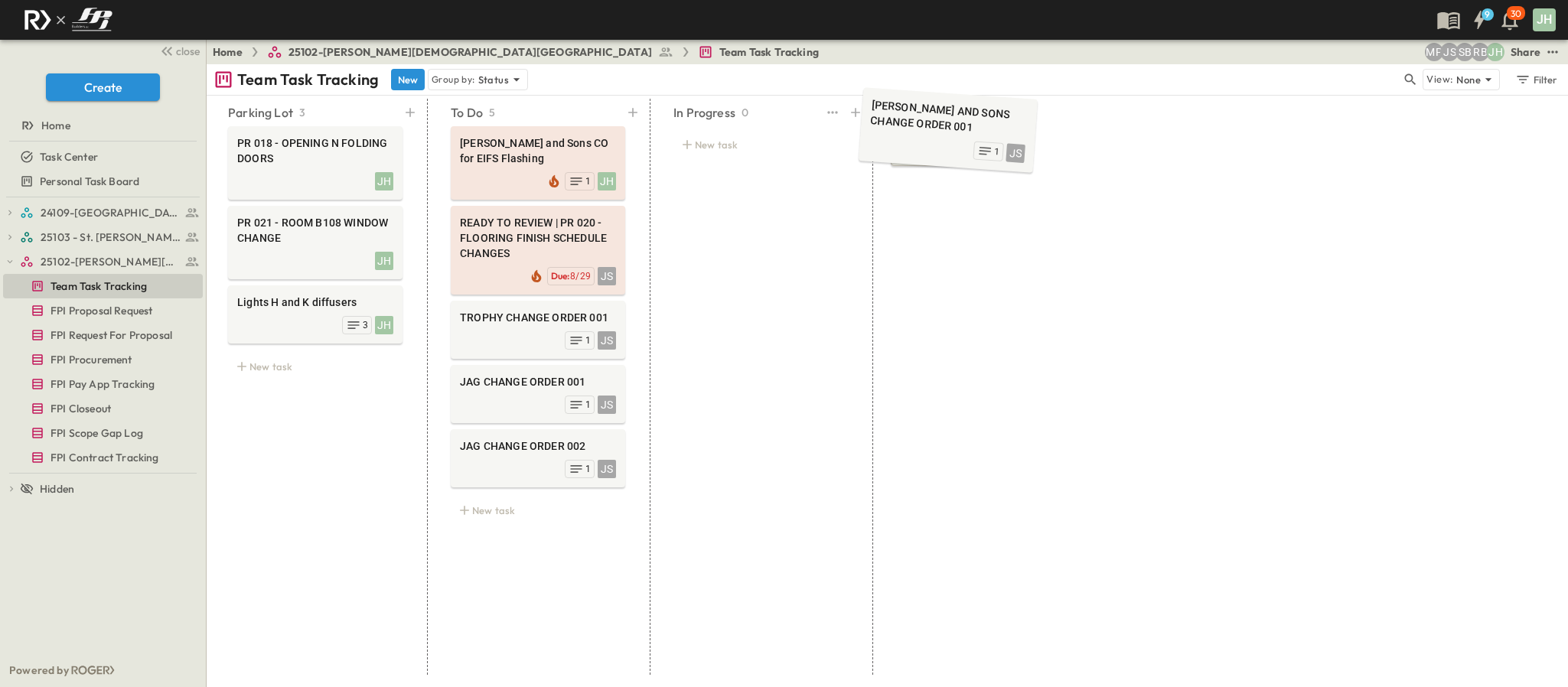
drag, startPoint x: 771, startPoint y: 172, endPoint x: 958, endPoint y: 138, distance: 190.1
click at [110, 312] on span "FPI Proposal Request" at bounding box center [101, 311] width 102 height 15
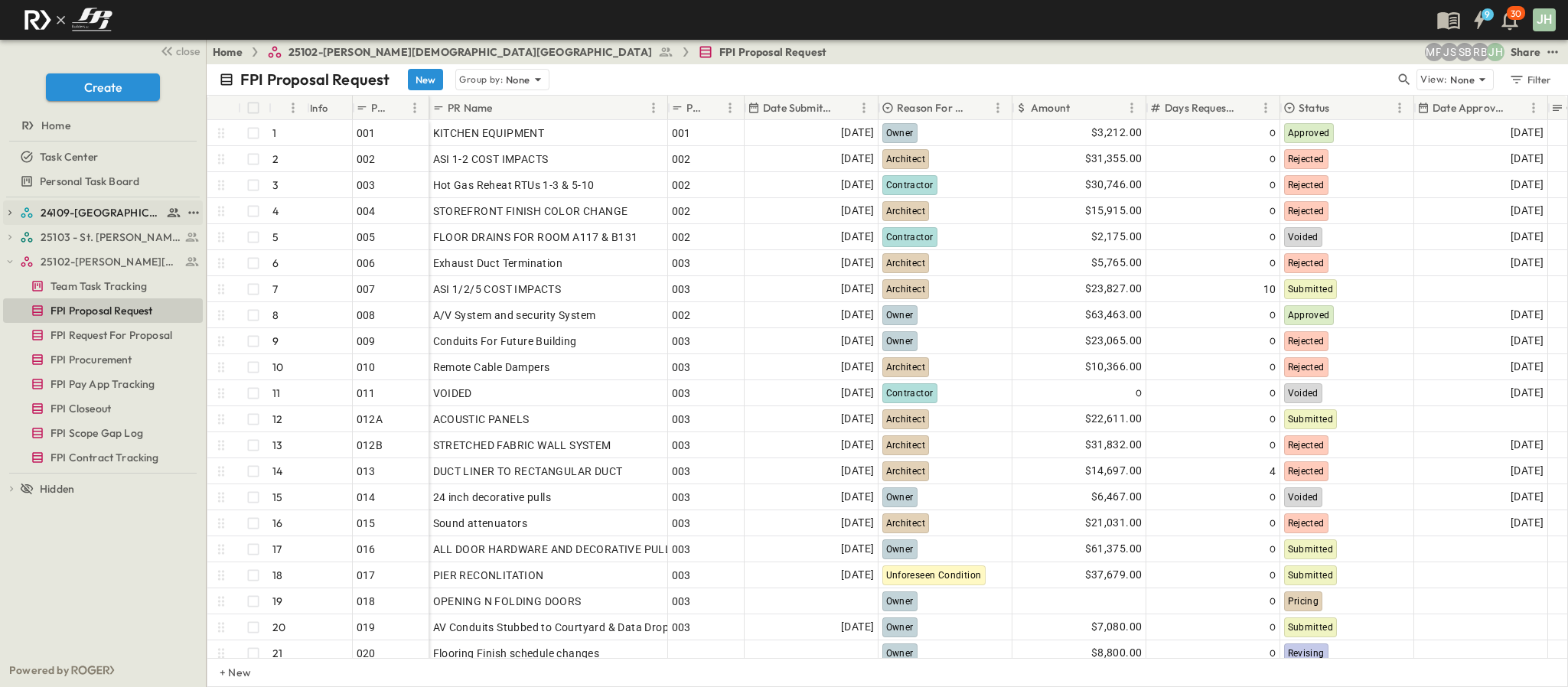
click at [99, 216] on span "24109-[GEOGRAPHIC_DATA][PERSON_NAME]" at bounding box center [102, 212] width 122 height 15
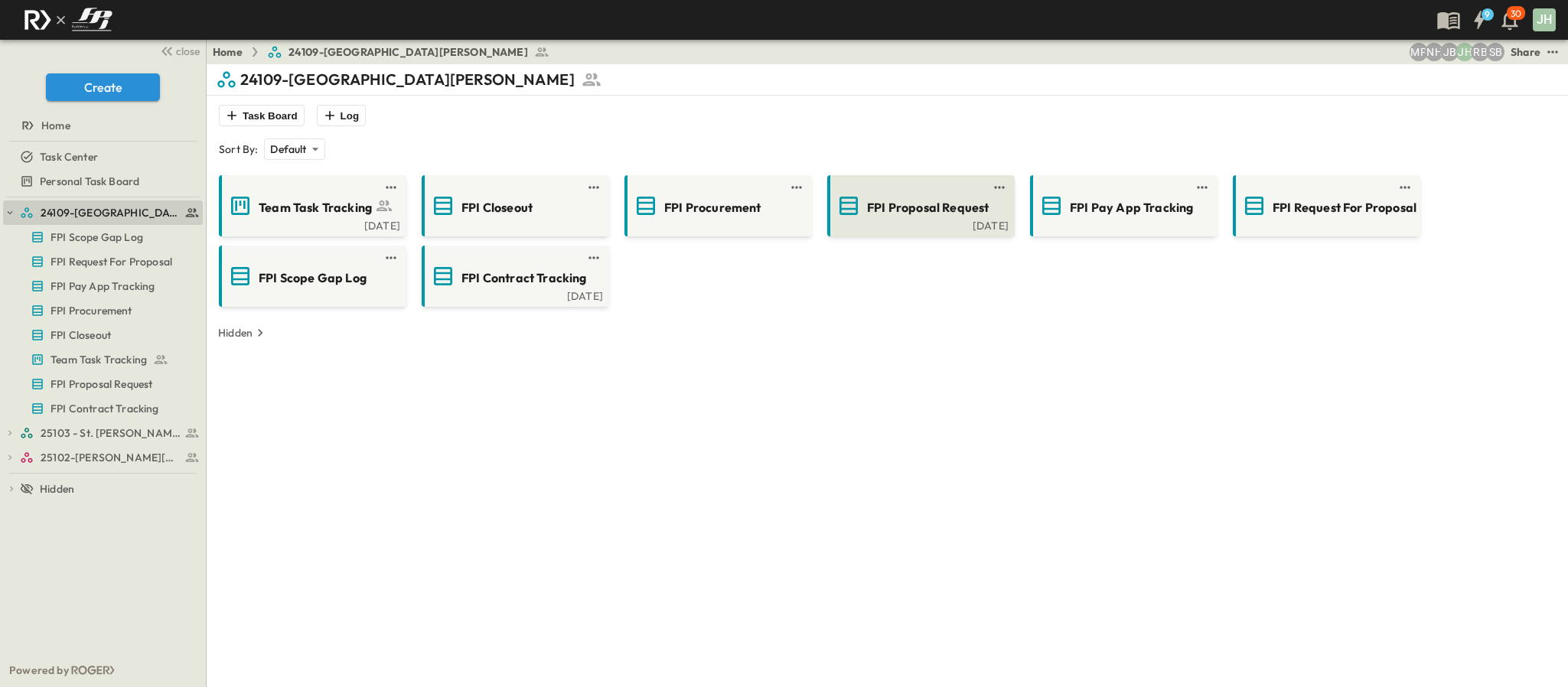
click at [898, 209] on span "FPI Proposal Request" at bounding box center [928, 208] width 122 height 18
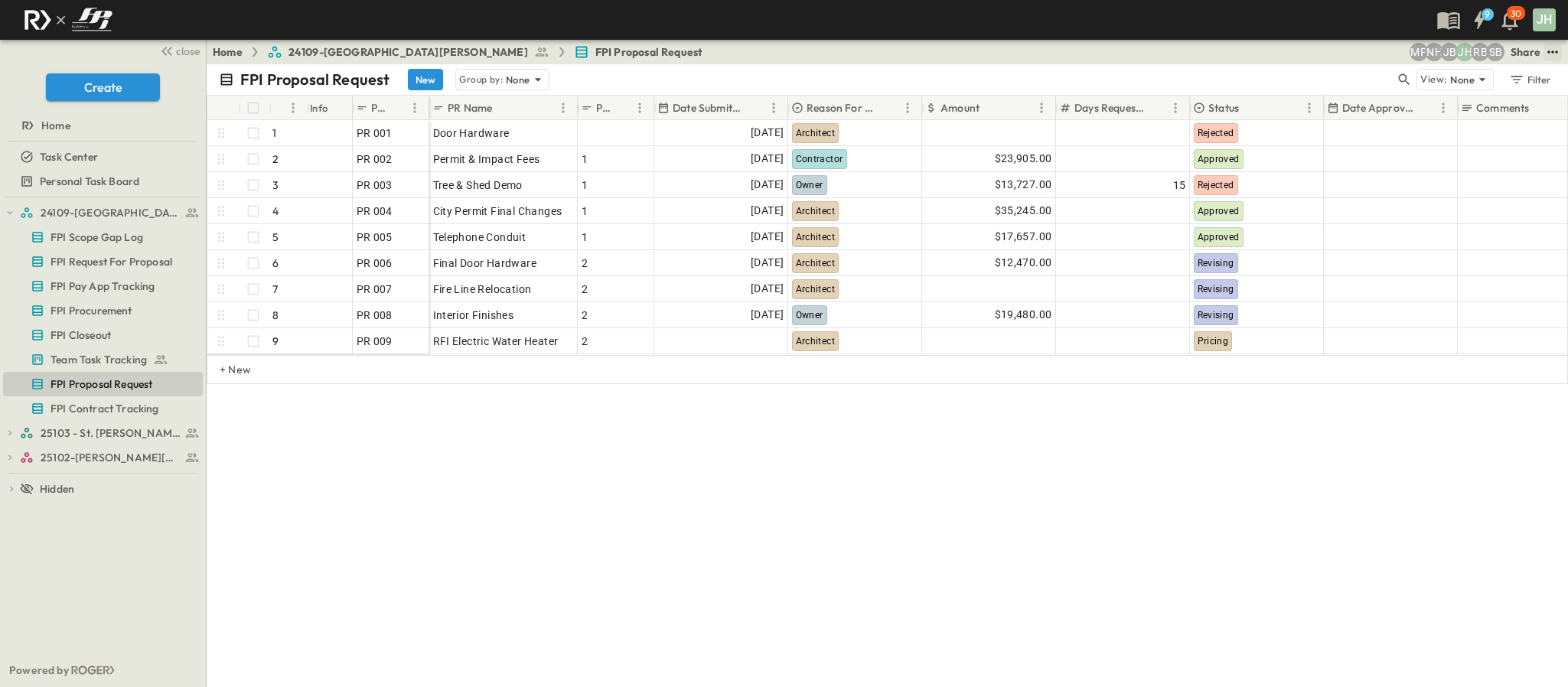
click at [1549, 50] on icon "test" at bounding box center [1552, 52] width 15 height 15
click at [1514, 248] on p "Export as..." at bounding box center [1529, 255] width 56 height 15
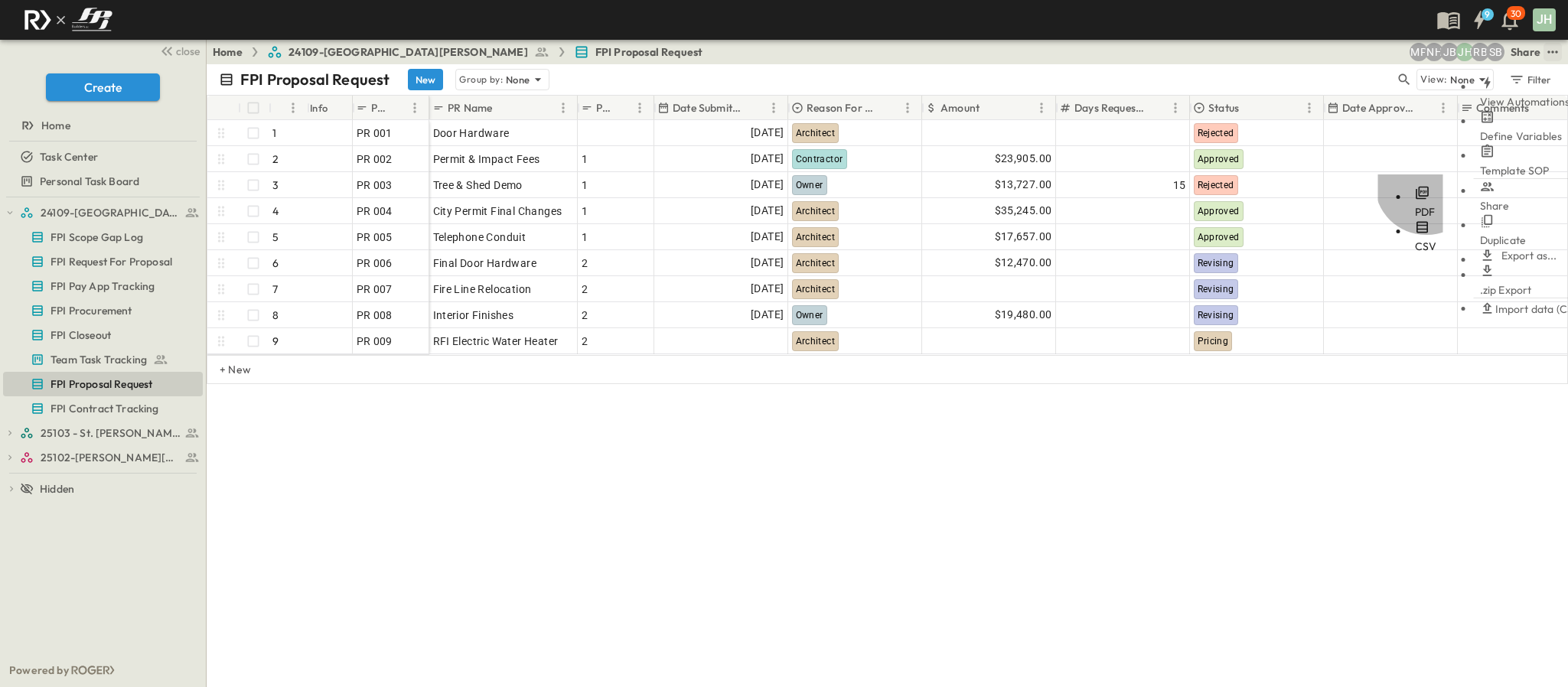
click at [1414, 205] on span "PDF" at bounding box center [1424, 211] width 20 height 14
